Goal: Information Seeking & Learning: Learn about a topic

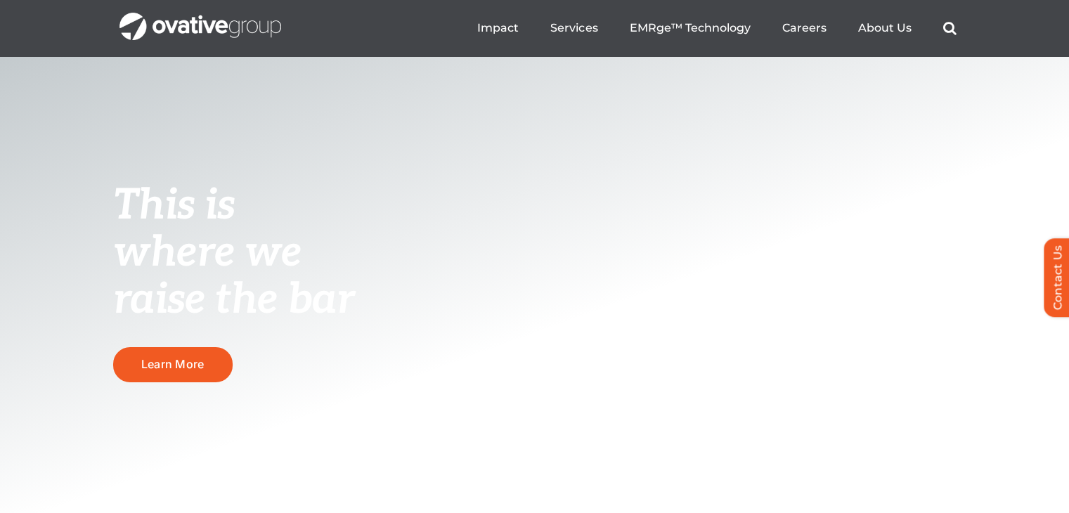
scroll to position [211, 0]
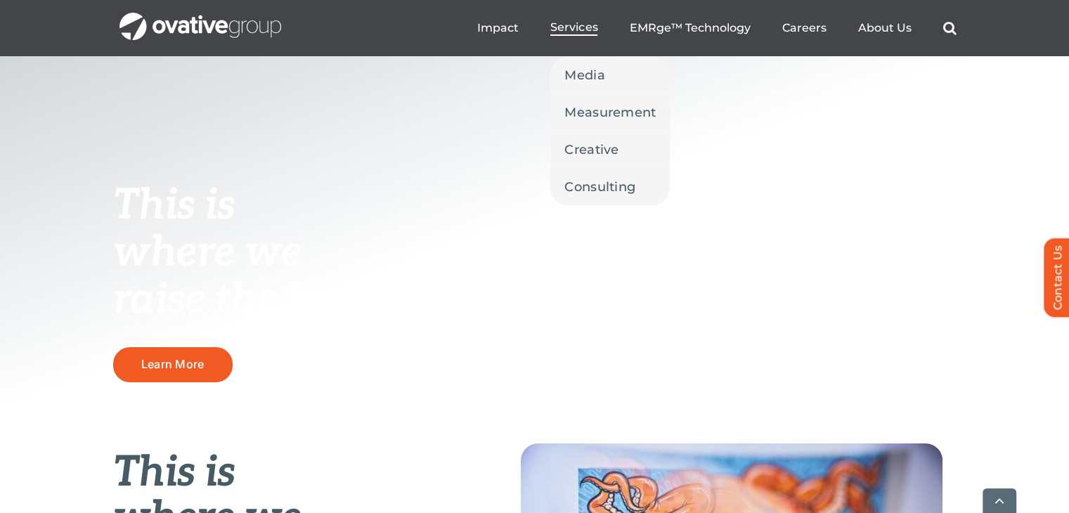
click at [582, 30] on span "Services" at bounding box center [573, 27] width 47 height 14
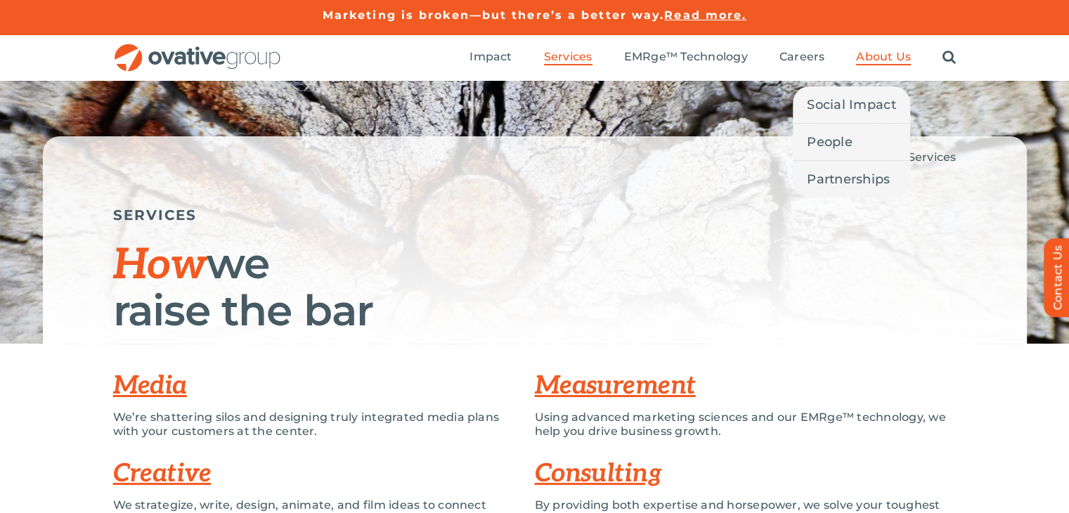
click at [886, 54] on span "About Us" at bounding box center [883, 57] width 55 height 14
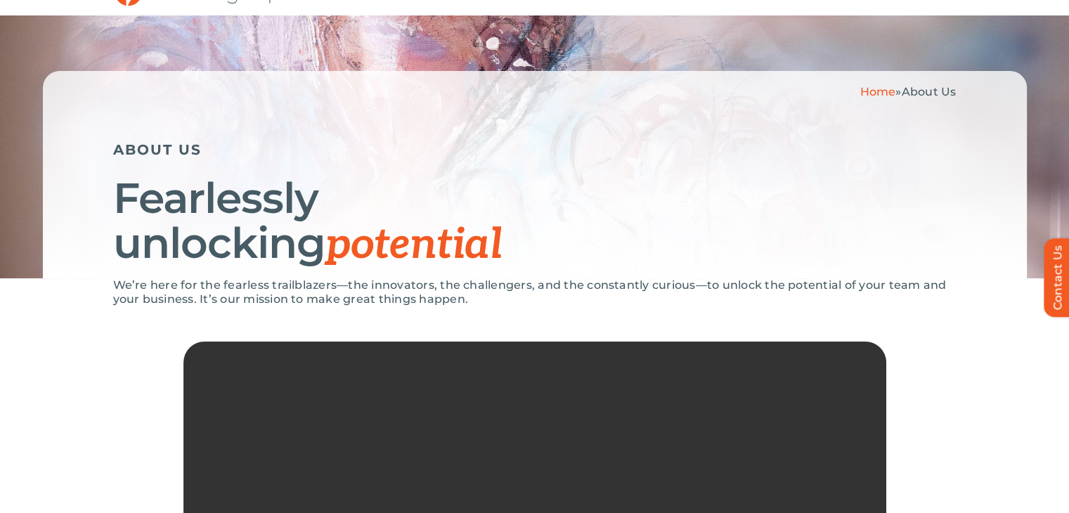
scroll to position [141, 0]
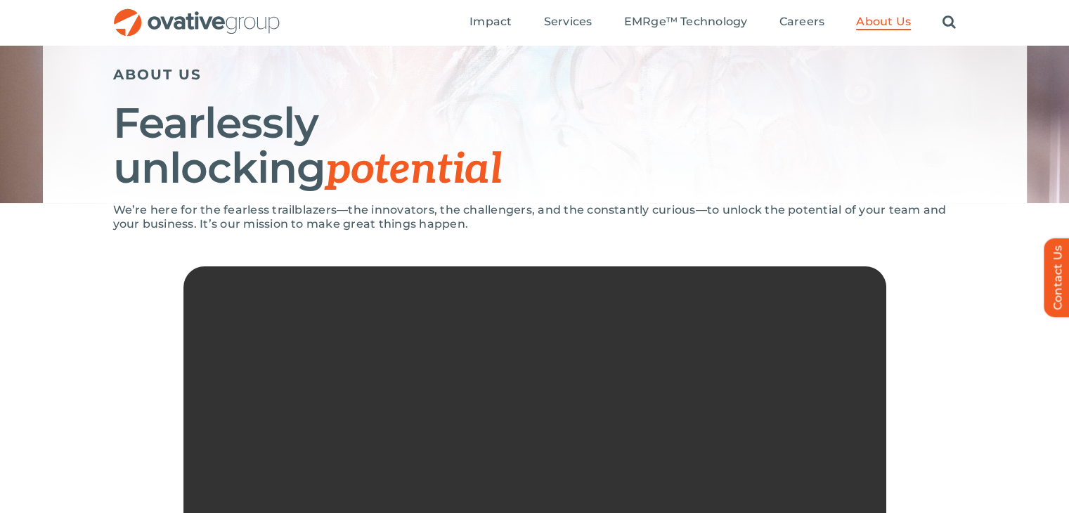
click at [227, 213] on p "We’re here for the fearless trailblazers—the innovators, the challengers, and t…" at bounding box center [534, 217] width 843 height 28
click at [226, 213] on p "We’re here for the fearless trailblazers—the innovators, the challengers, and t…" at bounding box center [534, 217] width 843 height 28
click at [152, 197] on div "Home » About Us ABOUT US Fearlessly unlocking potential" at bounding box center [535, 99] width 984 height 207
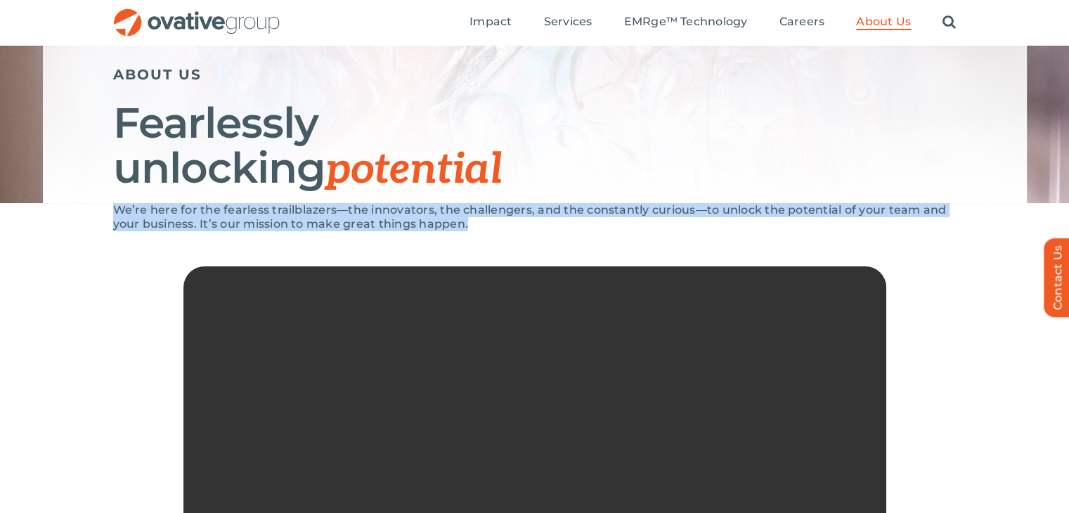
drag, startPoint x: 108, startPoint y: 206, endPoint x: 475, endPoint y: 223, distance: 367.1
click at [475, 223] on div "We’re here for the fearless trailblazers—the innovators, the challengers, and t…" at bounding box center [534, 435] width 1069 height 464
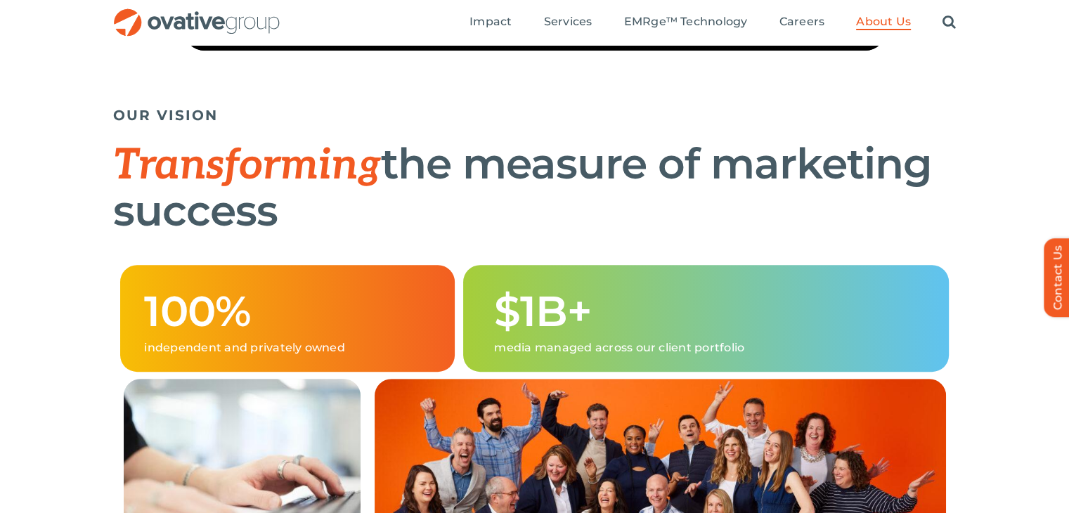
scroll to position [281, 0]
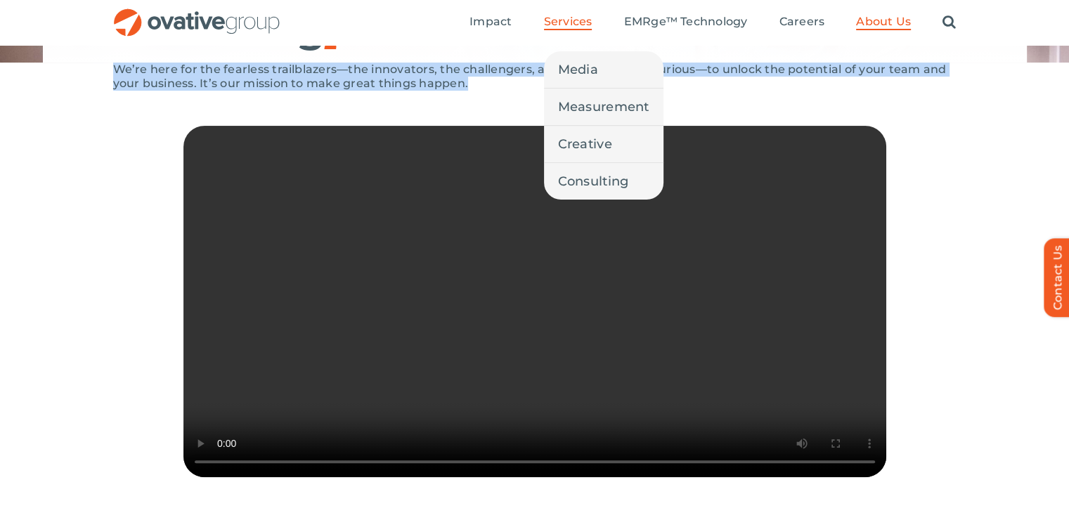
click at [574, 22] on span "Services" at bounding box center [568, 22] width 48 height 14
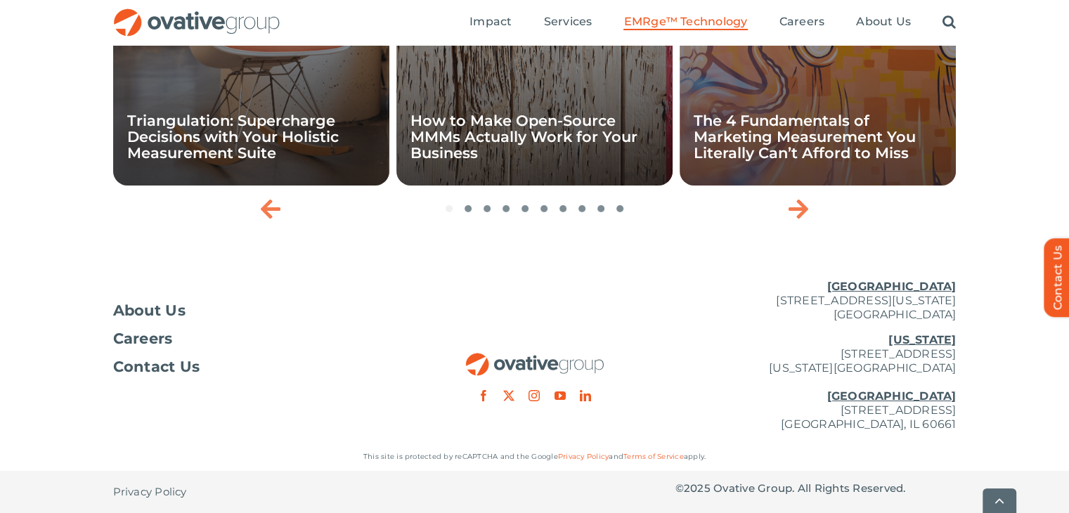
scroll to position [4842, 0]
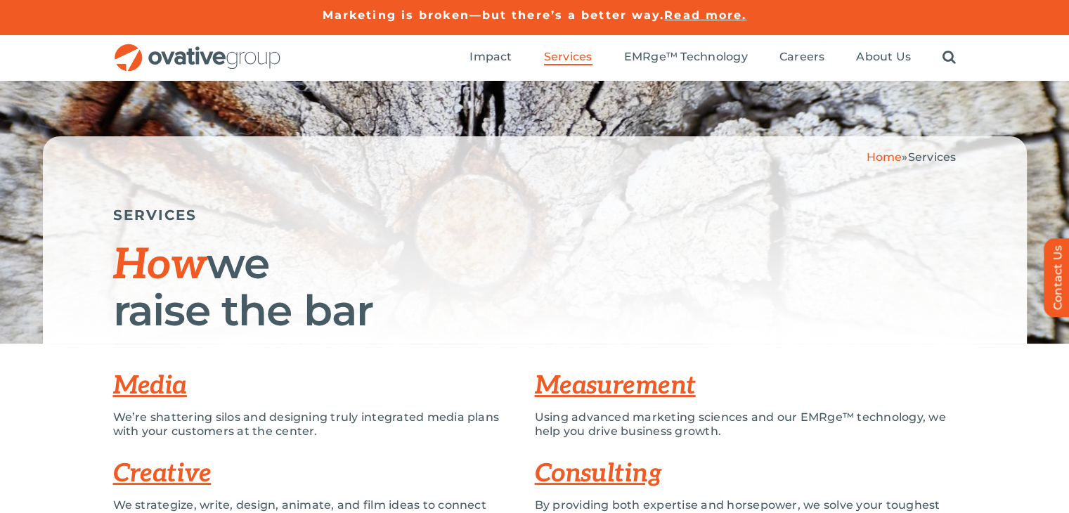
scroll to position [211, 0]
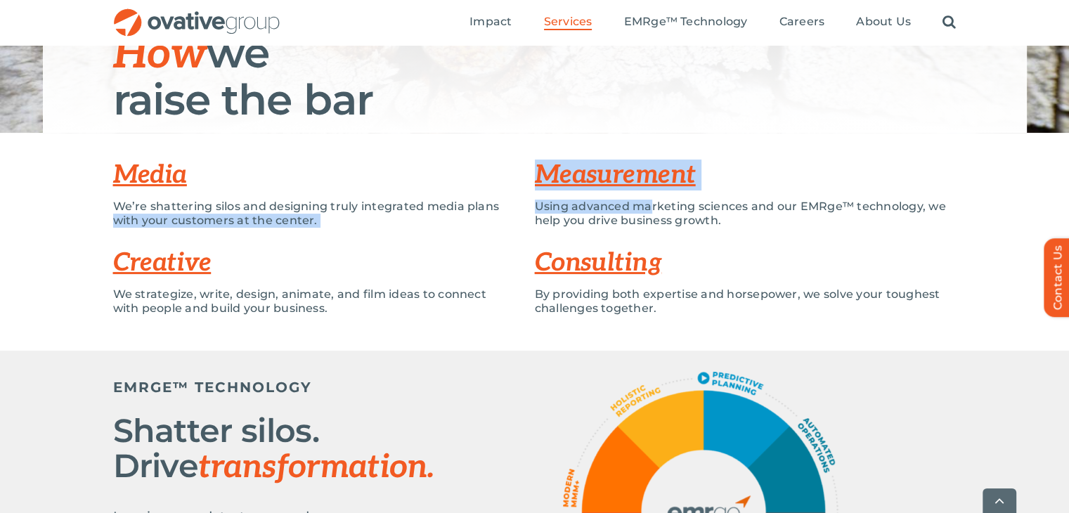
drag, startPoint x: 515, startPoint y: 204, endPoint x: 649, endPoint y: 197, distance: 134.4
click at [649, 197] on div "Media We’re shattering silos and designing truly integrated media plans with yo…" at bounding box center [534, 242] width 843 height 176
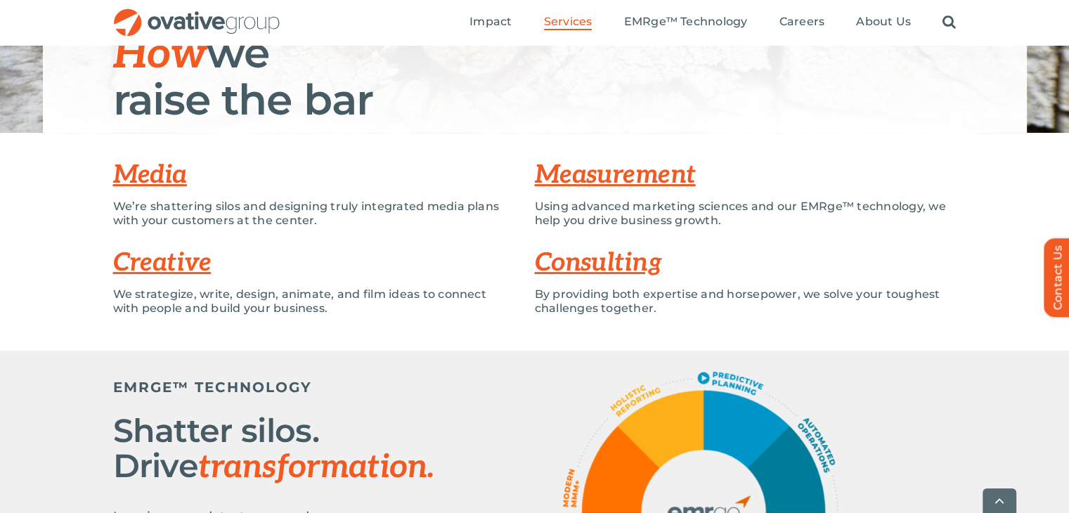
click at [719, 207] on p "Using advanced marketing sciences and our EMRge™ technology, we help you drive …" at bounding box center [746, 214] width 422 height 28
click at [829, 207] on p "Using advanced marketing sciences and our EMRge™ technology, we help you drive …" at bounding box center [746, 214] width 422 height 28
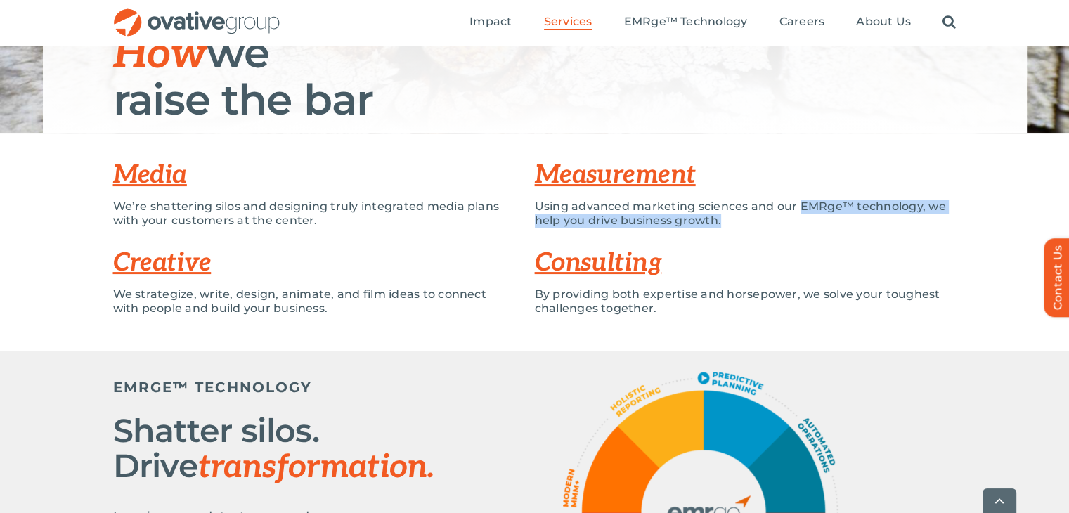
drag, startPoint x: 798, startPoint y: 211, endPoint x: 883, endPoint y: 225, distance: 86.2
click at [883, 226] on p "Using advanced marketing sciences and our EMRge™ technology, we help you drive …" at bounding box center [746, 214] width 422 height 28
click at [874, 221] on p "Using advanced marketing sciences and our EMRge™ technology, we help you drive …" at bounding box center [746, 214] width 422 height 28
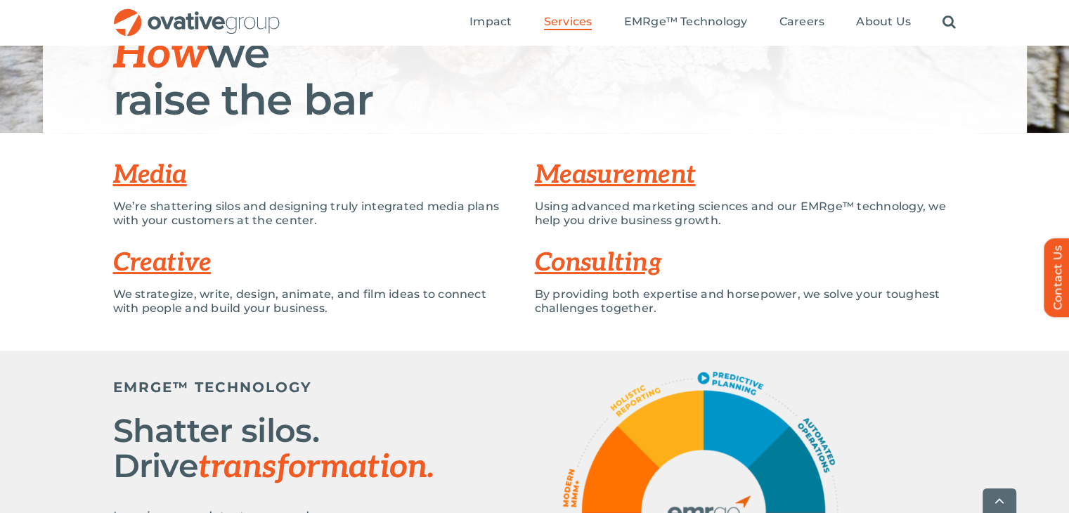
click at [287, 214] on p "We’re shattering silos and designing truly integrated media plans with your cus…" at bounding box center [313, 214] width 400 height 28
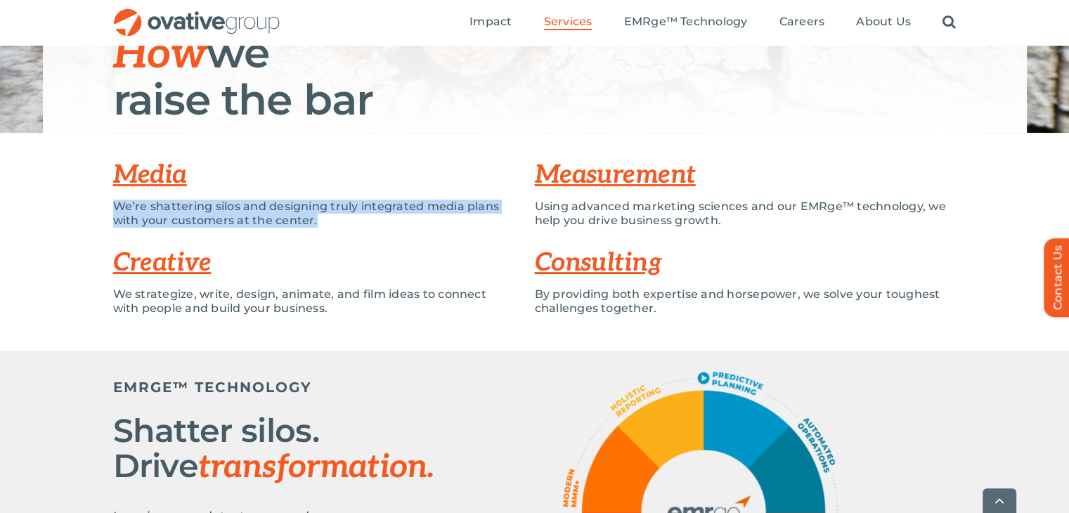
click at [287, 214] on p "We’re shattering silos and designing truly integrated media plans with your cus…" at bounding box center [313, 214] width 400 height 28
drag, startPoint x: 356, startPoint y: 226, endPoint x: 348, endPoint y: 215, distance: 12.7
click at [355, 225] on p "We’re shattering silos and designing truly integrated media plans with your cus…" at bounding box center [313, 214] width 400 height 28
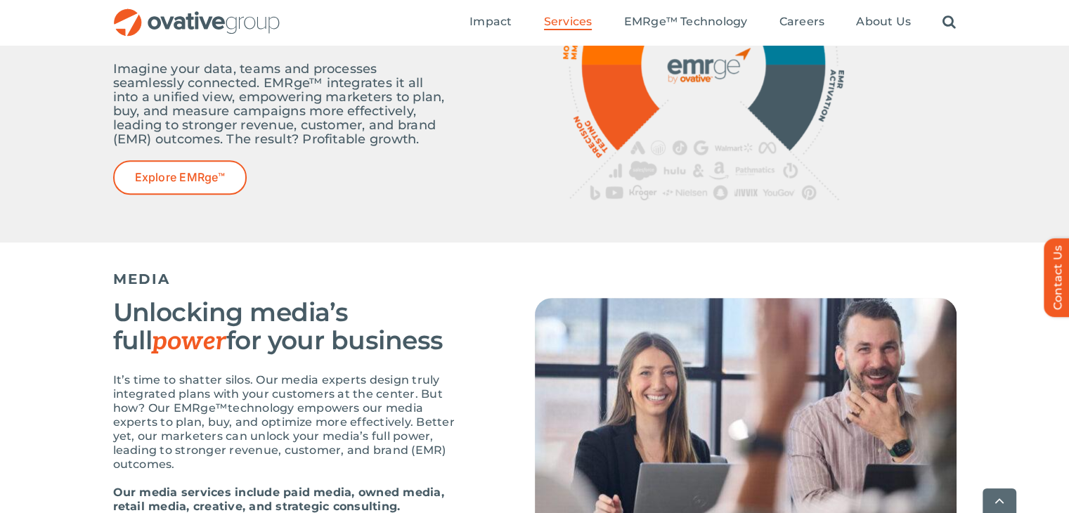
scroll to position [773, 0]
